Goal: Obtain resource: Obtain resource

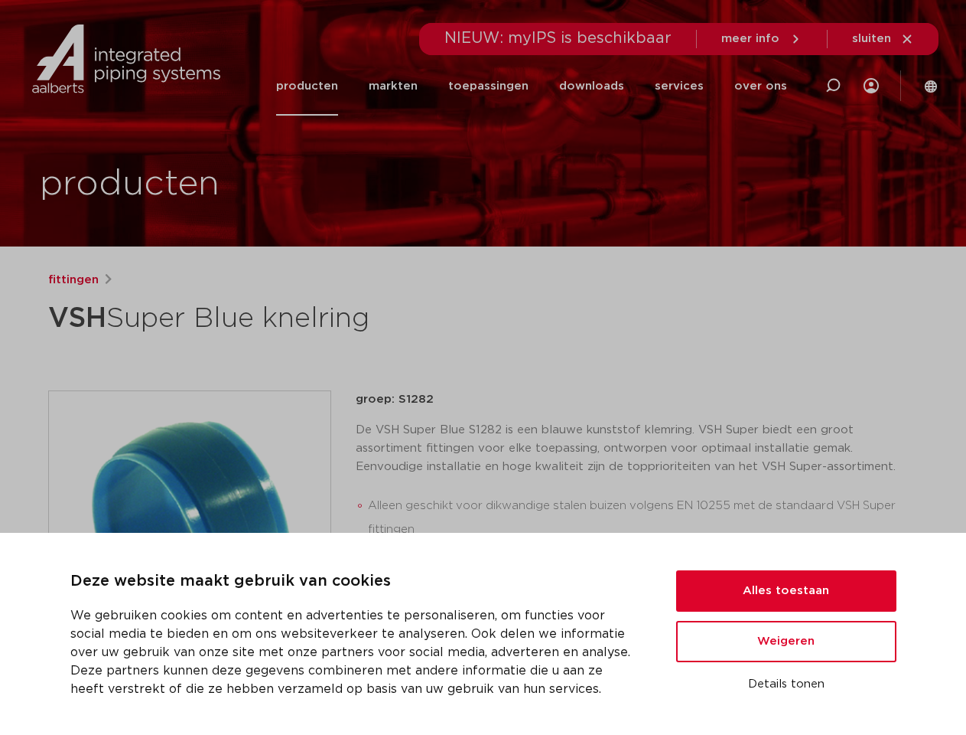
click at [483, 367] on div "fittingen VSH Super Blue knelring groep: S1282 Alleen geschikt voor dikwandige …" at bounding box center [483, 588] width 895 height 635
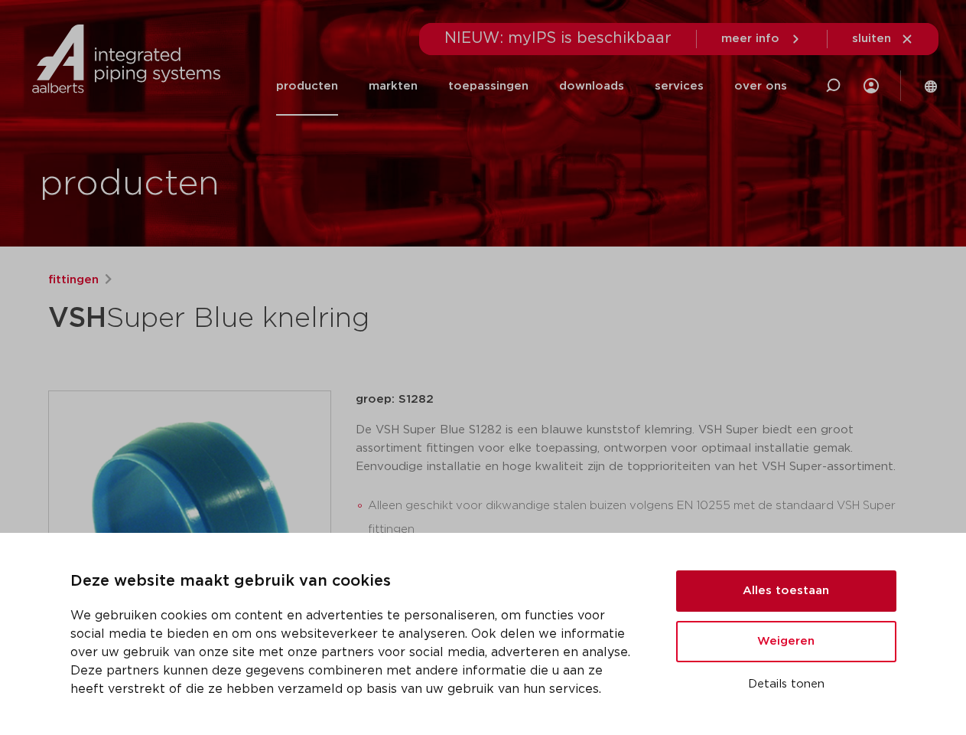
click at [787, 591] on button "Alles toestaan" at bounding box center [786, 590] width 220 height 41
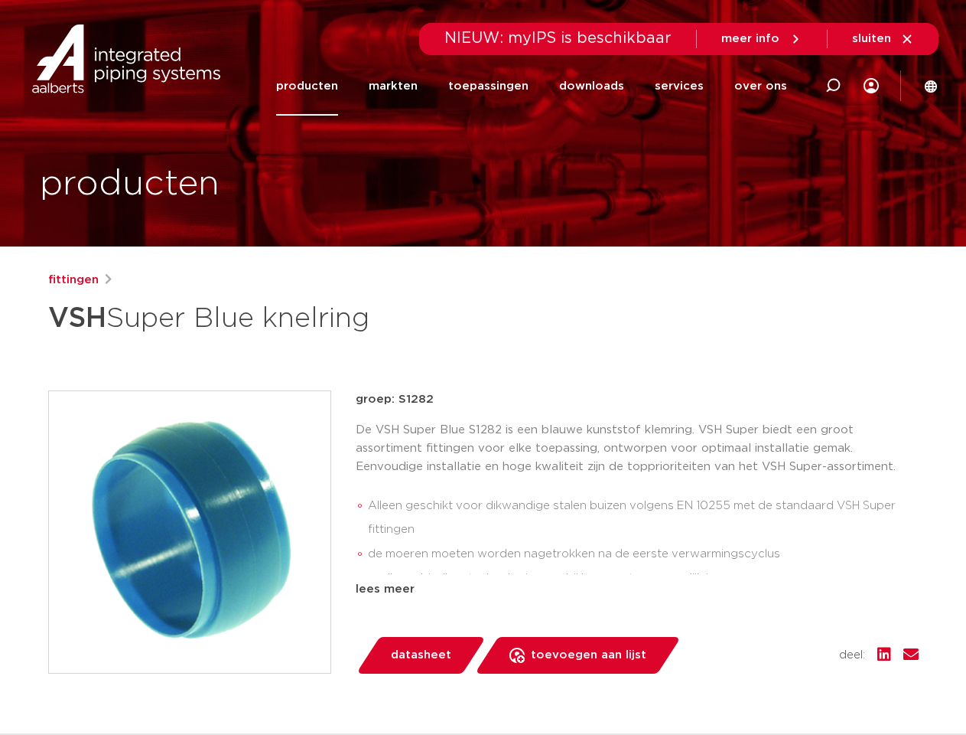
click at [787, 641] on div "datasheet toevoegen aan lijst opslaan in my IPS verwijder uit lijst deel:" at bounding box center [643, 655] width 551 height 37
click at [787, 684] on div "fittingen VSH Super Blue knelring groep: S1282 Alleen geschikt voor dikwandige …" at bounding box center [483, 588] width 895 height 635
click at [539, 86] on li "toepassingen" at bounding box center [488, 86] width 111 height 59
click at [833, 86] on icon at bounding box center [833, 86] width 18 height 18
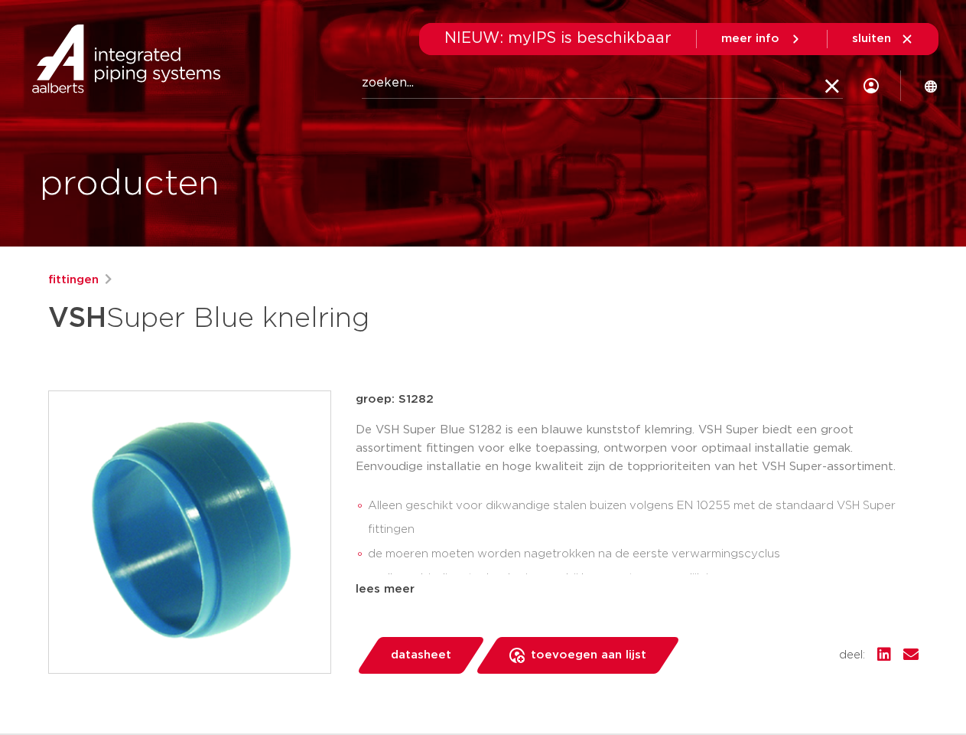
click at [884, 39] on span "sluiten" at bounding box center [871, 38] width 39 height 11
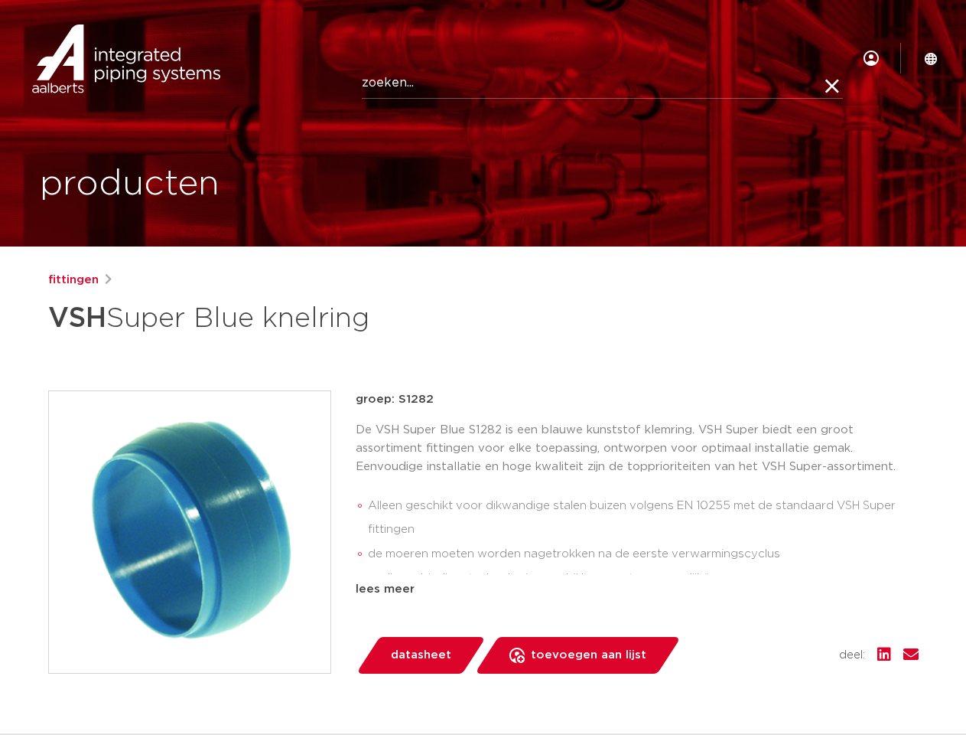
click at [190, 531] on img at bounding box center [190, 532] width 282 height 282
